Goal: Contribute content: Contribute content

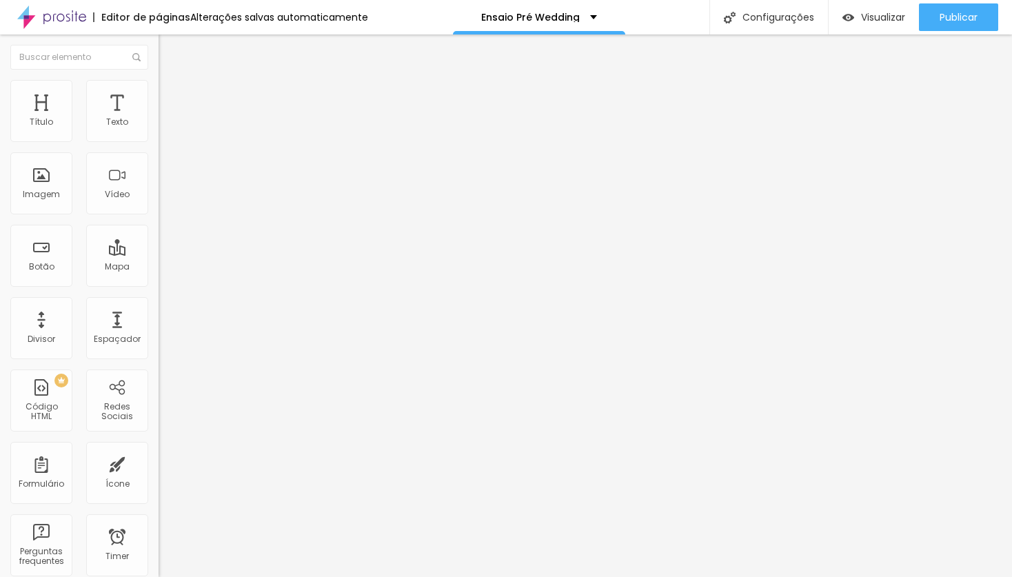
click at [159, 119] on span "Trocar imagem" at bounding box center [196, 113] width 75 height 12
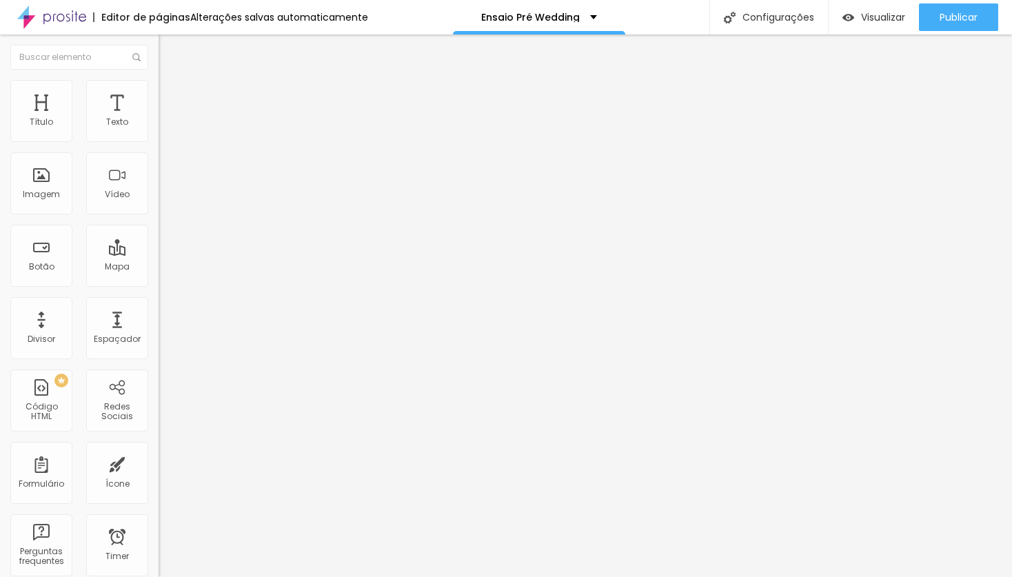
click at [159, 90] on li "Estilo" at bounding box center [238, 87] width 159 height 14
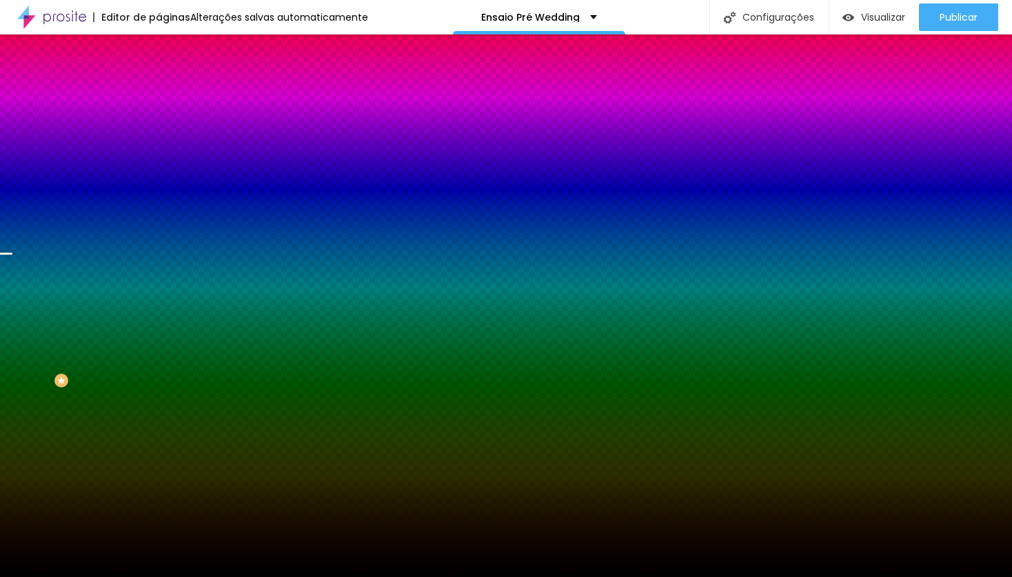
click at [159, 127] on span "Trocar imagem" at bounding box center [196, 121] width 75 height 12
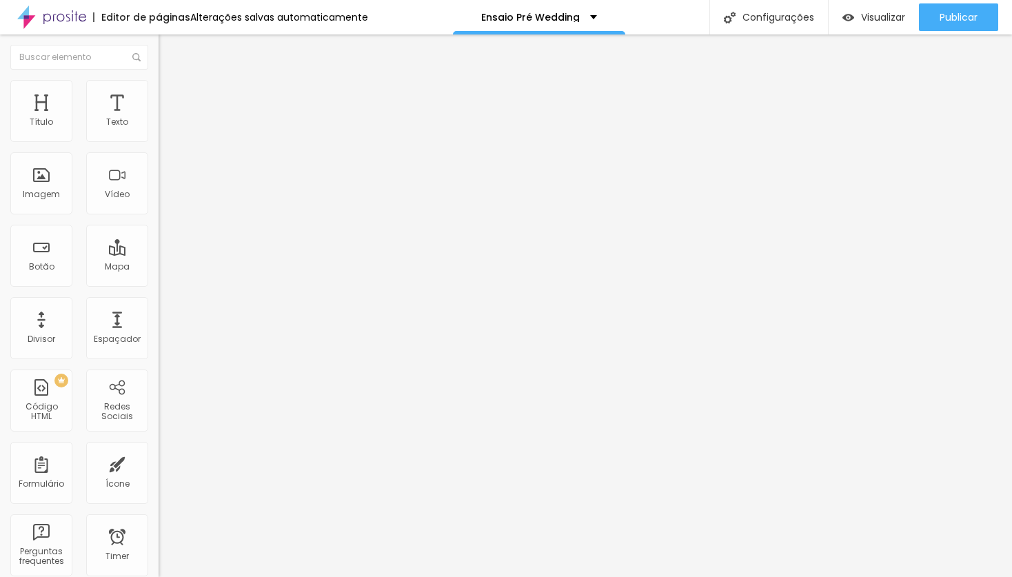
click at [159, 84] on img at bounding box center [165, 86] width 12 height 12
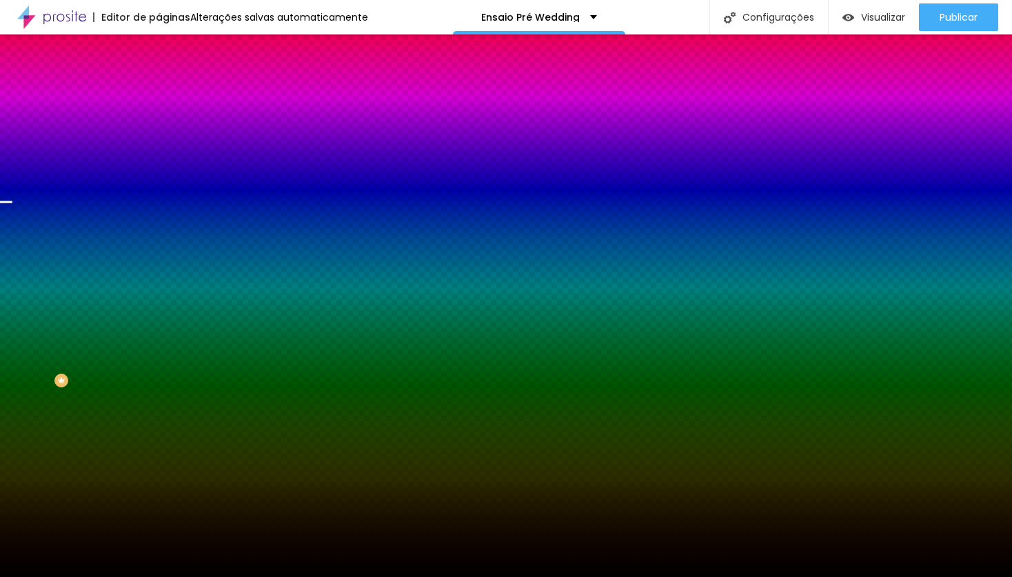
click at [159, 127] on span "Trocar imagem" at bounding box center [196, 121] width 75 height 12
drag, startPoint x: 279, startPoint y: 202, endPoint x: 144, endPoint y: 207, distance: 135.2
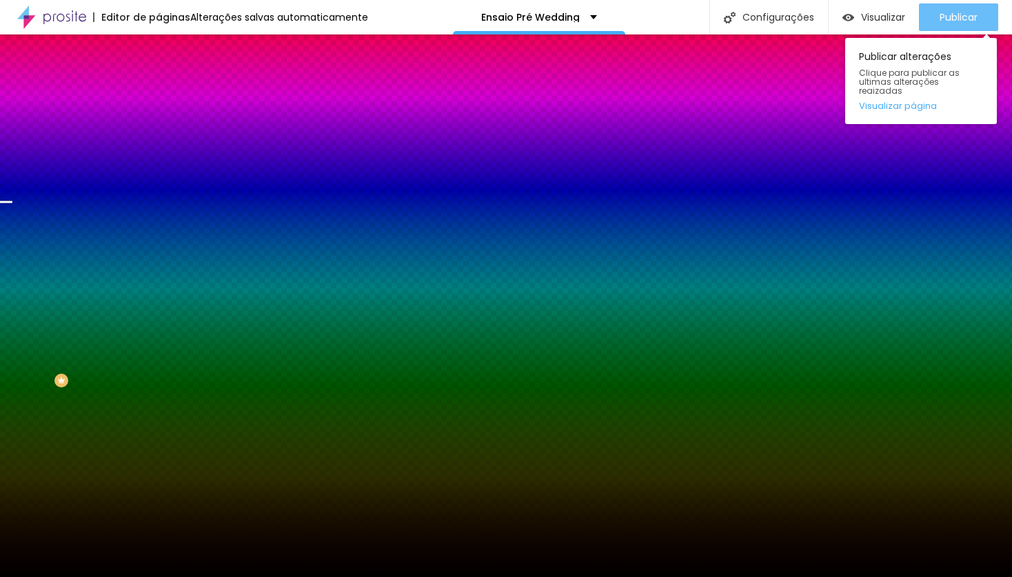
click at [960, 12] on span "Publicar" at bounding box center [959, 17] width 38 height 11
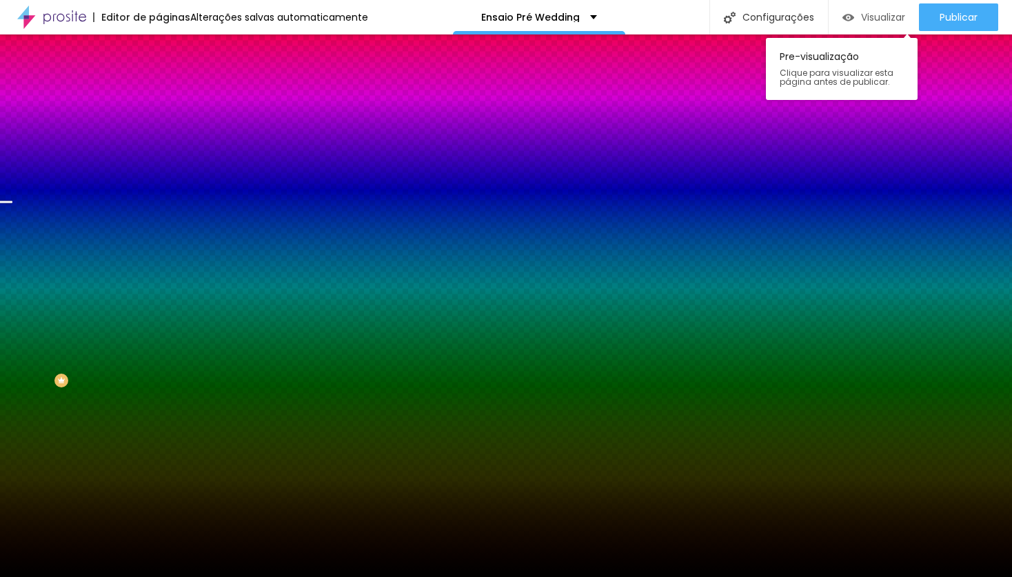
click at [872, 14] on span "Visualizar" at bounding box center [883, 17] width 44 height 11
